Goal: Transaction & Acquisition: Purchase product/service

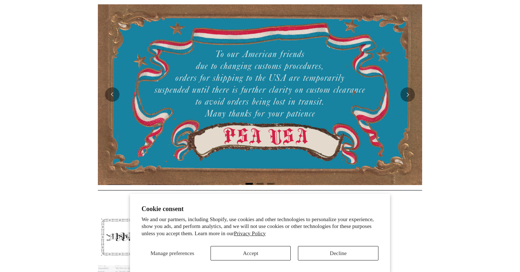
scroll to position [49, 0]
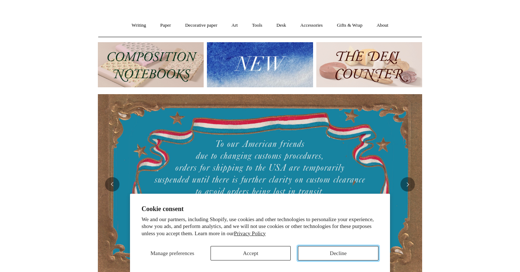
click at [313, 258] on button "Decline" at bounding box center [338, 253] width 81 height 14
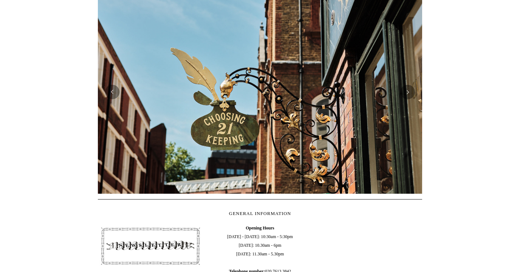
scroll to position [45, 0]
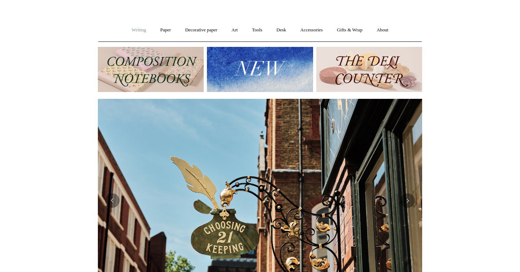
click at [136, 30] on link "Writing +" at bounding box center [138, 30] width 27 height 19
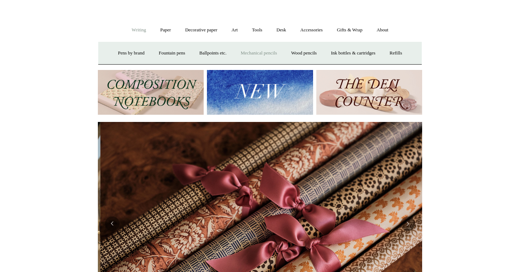
scroll to position [0, 649]
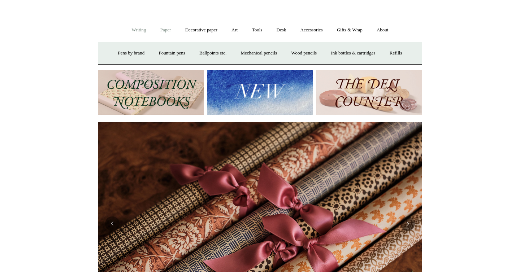
click at [166, 28] on link "Paper +" at bounding box center [166, 30] width 24 height 19
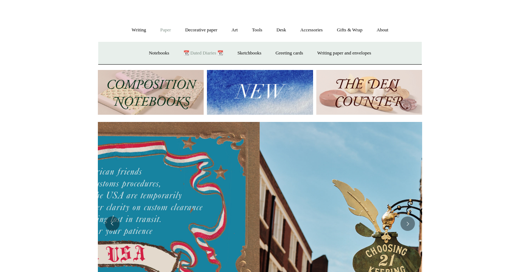
click at [204, 53] on link "📆 Dated Diaries 📆" at bounding box center [203, 53] width 53 height 19
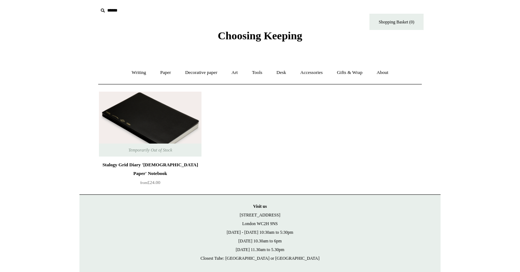
scroll to position [3, 0]
click at [187, 127] on img at bounding box center [150, 123] width 103 height 65
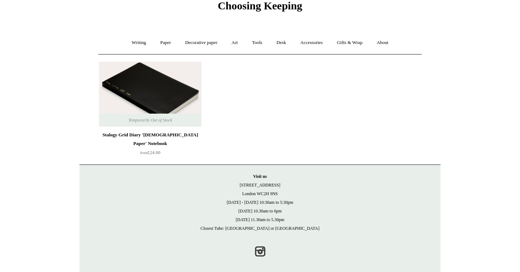
scroll to position [38, 0]
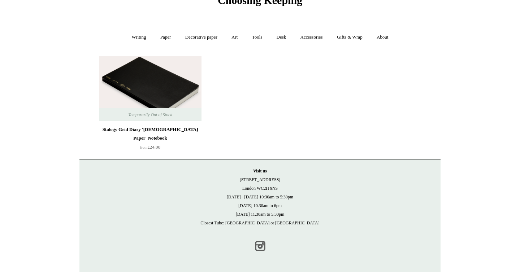
click at [261, 249] on link "Instagram" at bounding box center [260, 246] width 16 height 16
